Goal: Task Accomplishment & Management: Manage account settings

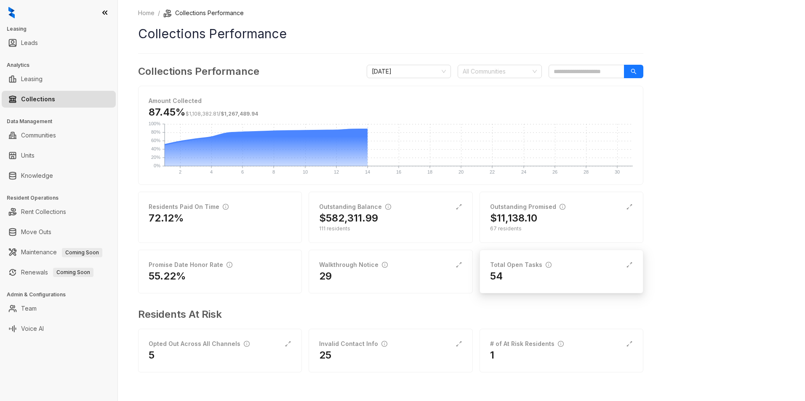
click at [517, 267] on div "Total Open Tasks" at bounding box center [520, 264] width 61 height 9
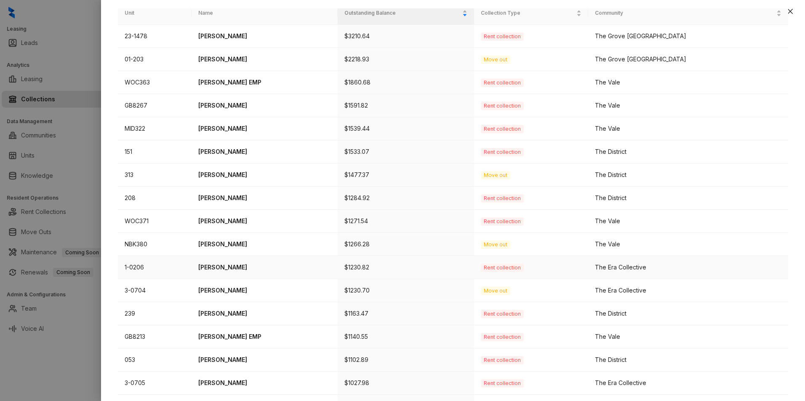
scroll to position [199, 0]
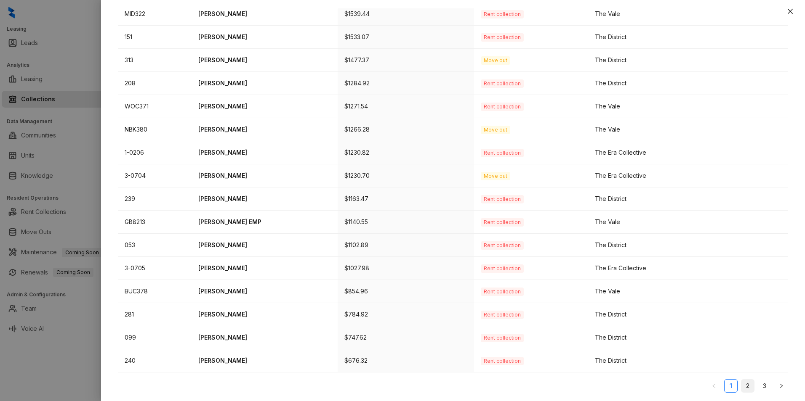
click at [741, 385] on link "2" at bounding box center [747, 386] width 13 height 13
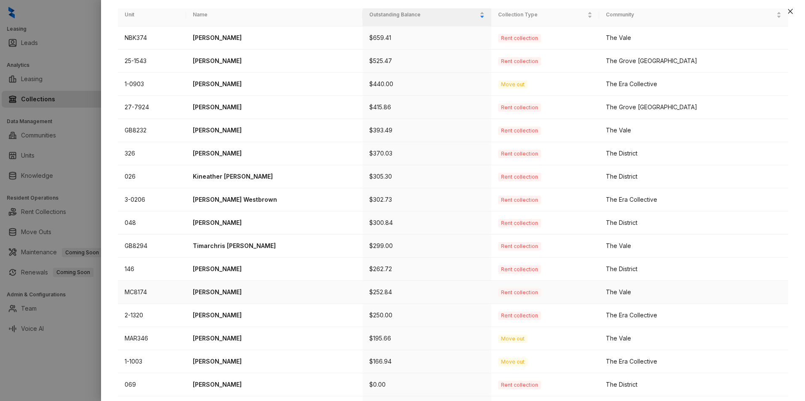
scroll to position [0, 0]
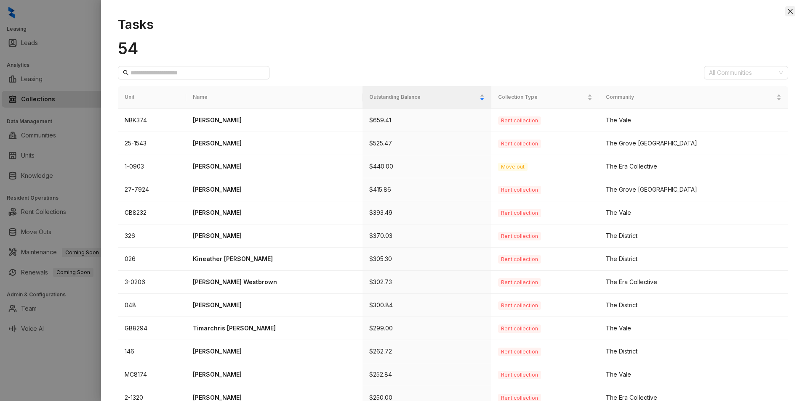
click at [789, 8] on icon "close" at bounding box center [789, 11] width 7 height 7
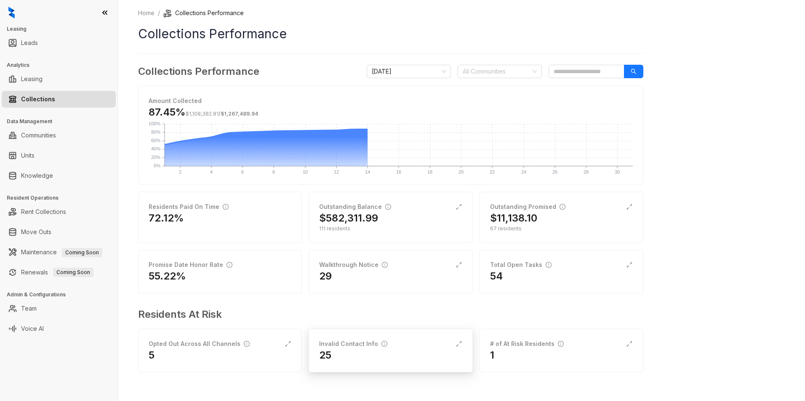
click at [343, 343] on div "Invalid Contact Info" at bounding box center [353, 344] width 68 height 9
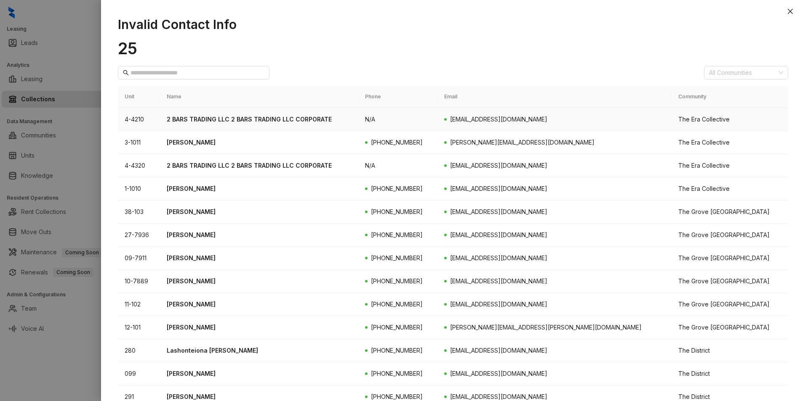
click at [241, 117] on p "2 BARS TRADING LLC 2 BARS TRADING LLC CORPORATE" at bounding box center [259, 119] width 185 height 9
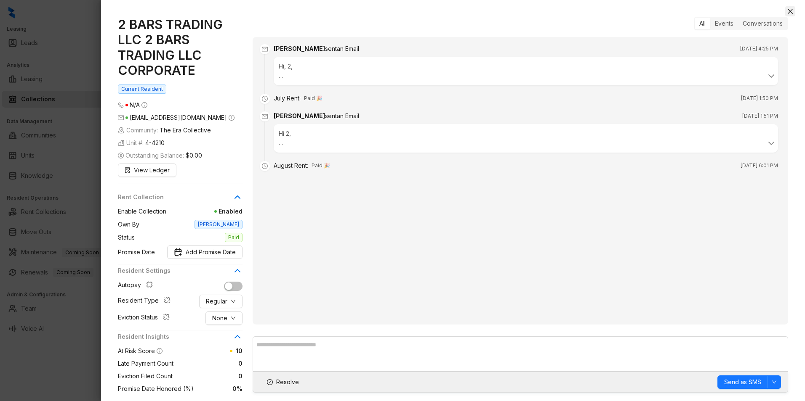
click at [787, 11] on icon "close" at bounding box center [789, 11] width 7 height 7
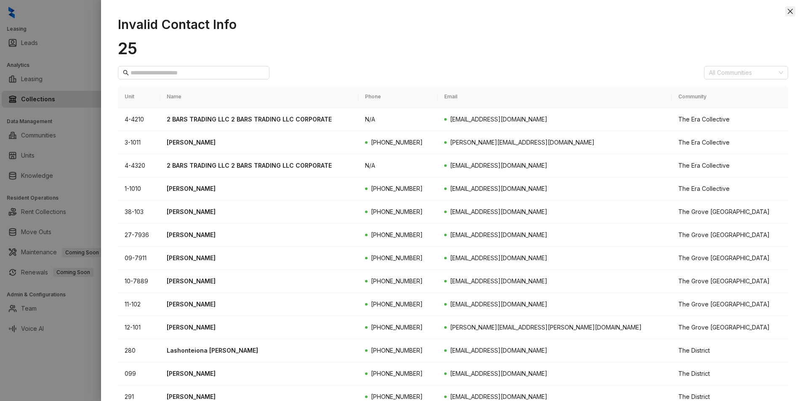
click at [789, 10] on icon "close" at bounding box center [789, 11] width 5 height 5
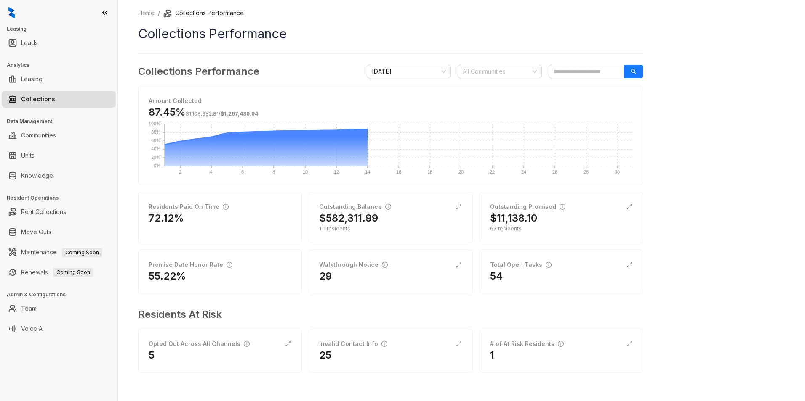
click at [35, 100] on link "Collections" at bounding box center [38, 99] width 34 height 17
